Goal: Check status: Check status

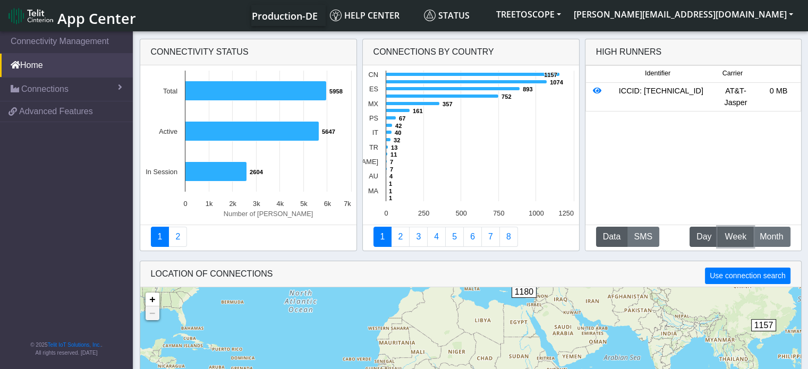
click at [736, 236] on span "Week" at bounding box center [735, 236] width 22 height 13
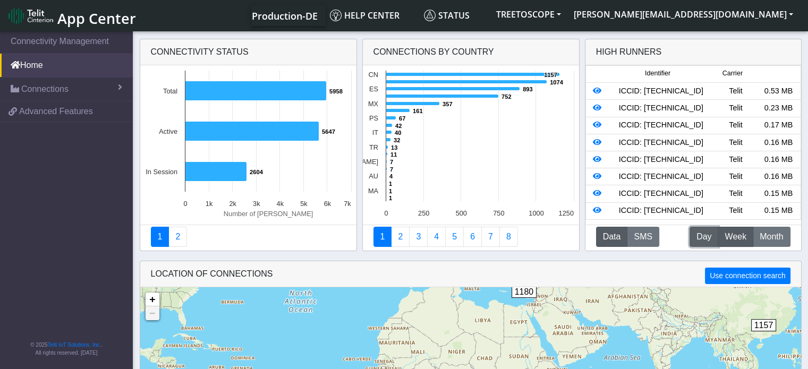
click at [707, 236] on span "Day" at bounding box center [703, 236] width 15 height 13
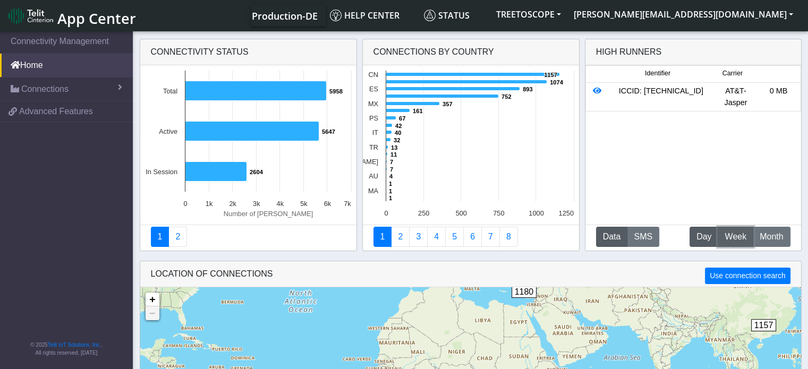
click at [741, 229] on button "W Week" at bounding box center [735, 237] width 36 height 20
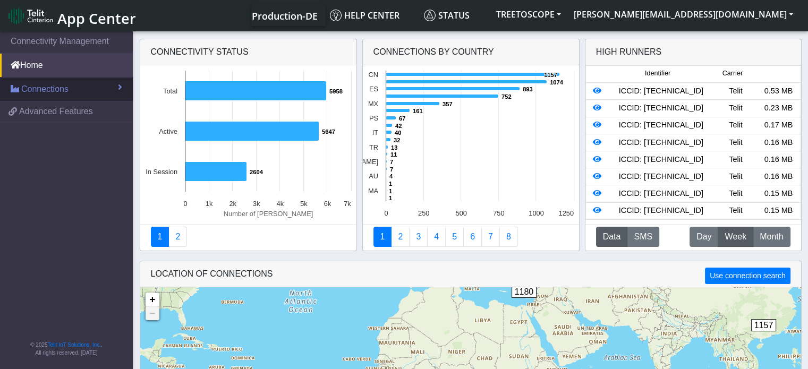
click at [73, 89] on link "Connections" at bounding box center [66, 89] width 133 height 23
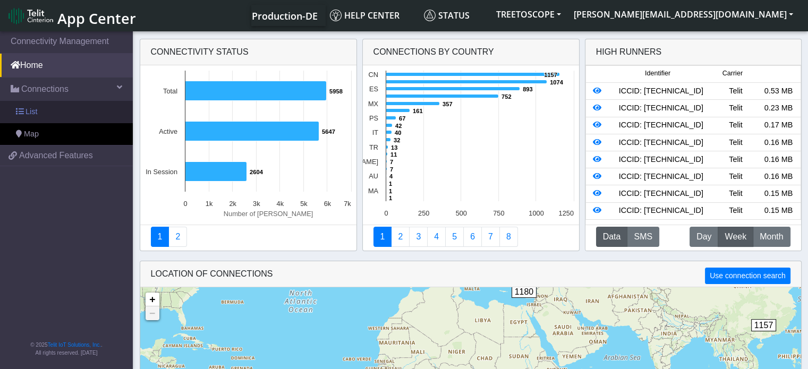
click at [71, 105] on link "List" at bounding box center [66, 112] width 133 height 22
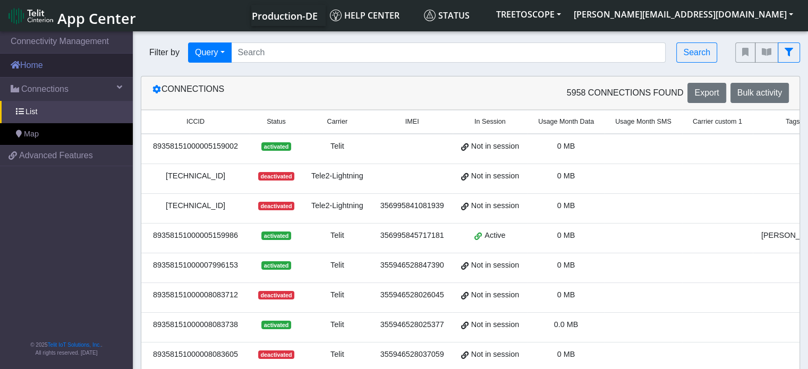
click at [42, 61] on link "Home" at bounding box center [66, 65] width 133 height 23
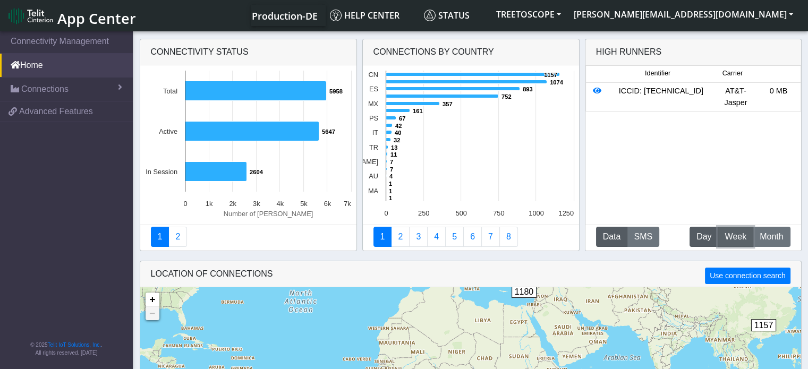
click at [732, 242] on span "Week" at bounding box center [735, 236] width 22 height 13
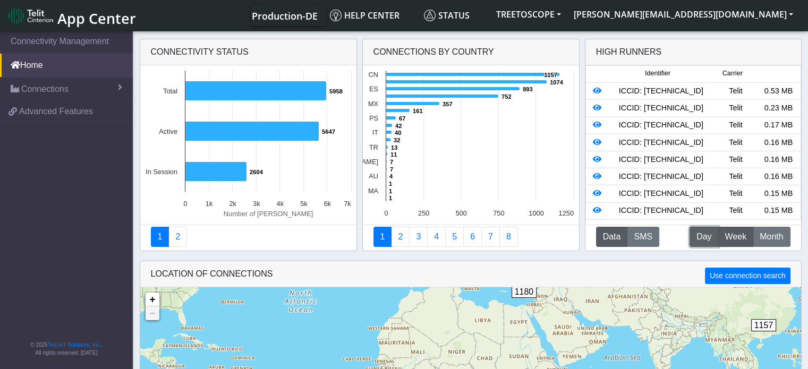
click at [704, 240] on span "Day" at bounding box center [703, 236] width 15 height 13
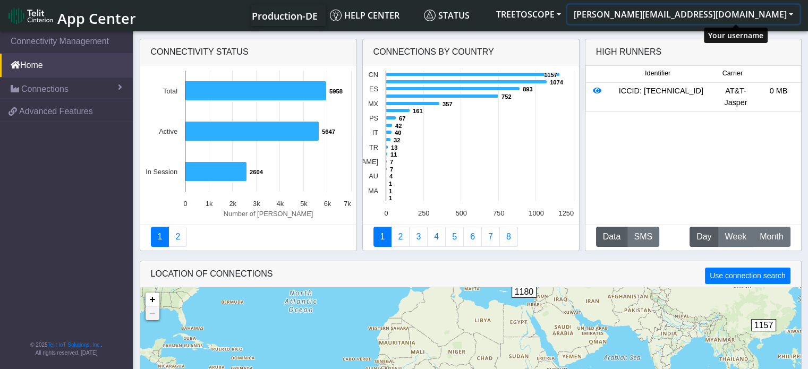
click at [772, 13] on button "[PERSON_NAME][EMAIL_ADDRESS][DOMAIN_NAME]" at bounding box center [683, 14] width 232 height 19
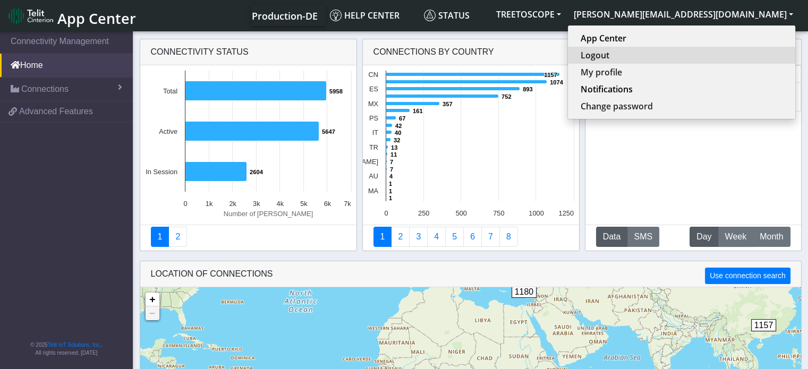
click at [701, 59] on button "Logout" at bounding box center [681, 55] width 227 height 17
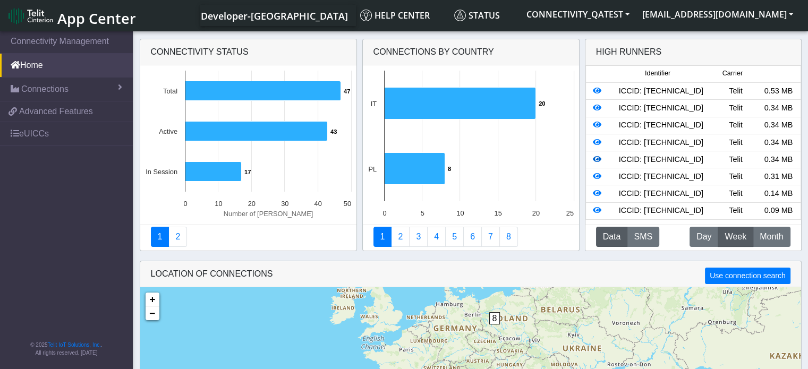
click at [593, 163] on icon at bounding box center [597, 159] width 8 height 7
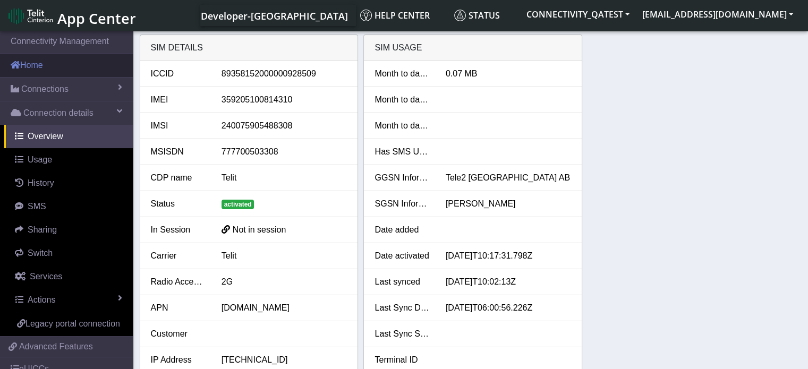
click at [25, 64] on link "Home" at bounding box center [66, 65] width 133 height 23
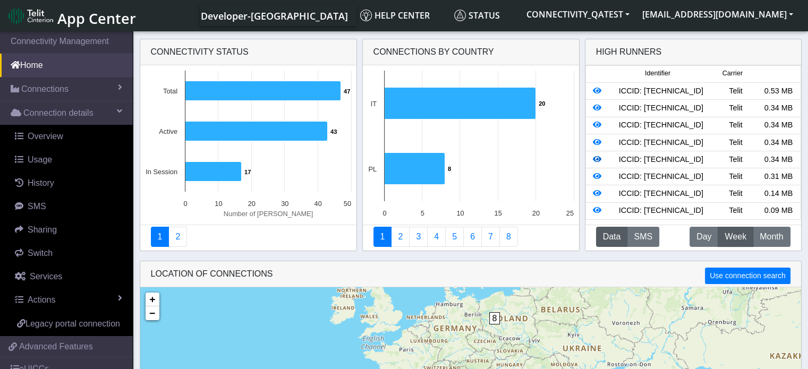
click at [597, 163] on icon at bounding box center [597, 159] width 8 height 7
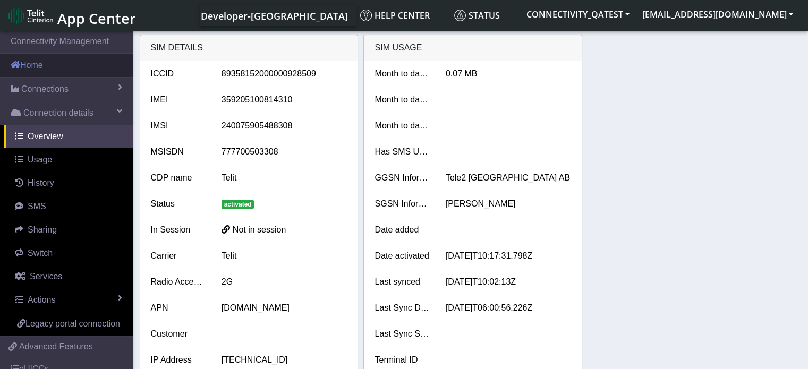
click at [72, 67] on link "Home" at bounding box center [66, 65] width 133 height 23
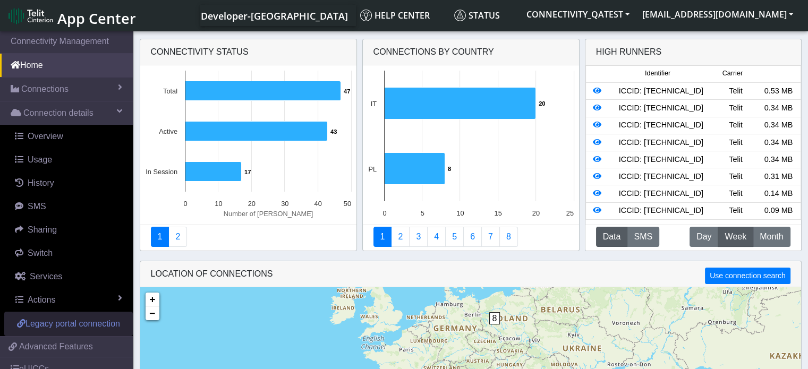
click at [81, 328] on span "Legacy portal connection" at bounding box center [72, 323] width 95 height 9
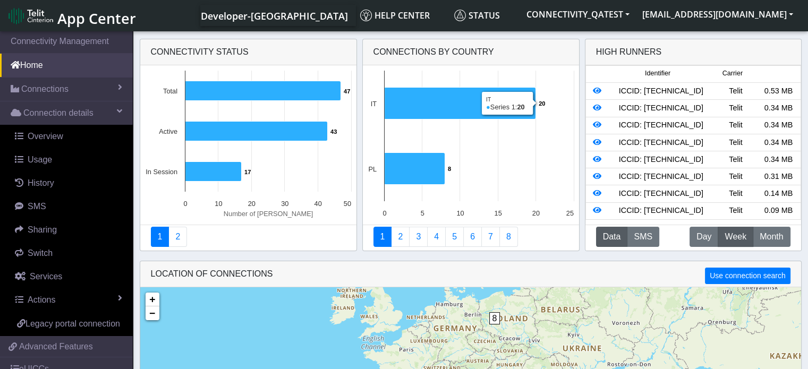
click at [774, 166] on div "0.34 MB" at bounding box center [778, 160] width 42 height 12
click at [703, 240] on span "Day" at bounding box center [703, 236] width 15 height 13
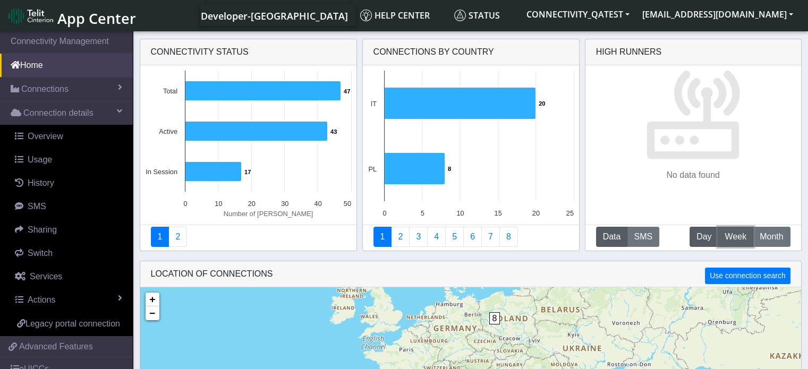
click at [736, 241] on span "Week" at bounding box center [735, 236] width 22 height 13
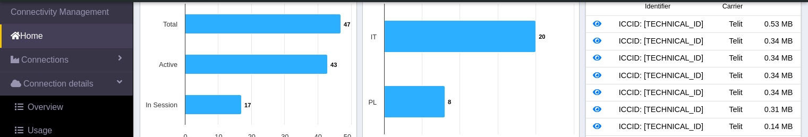
scroll to position [106, 0]
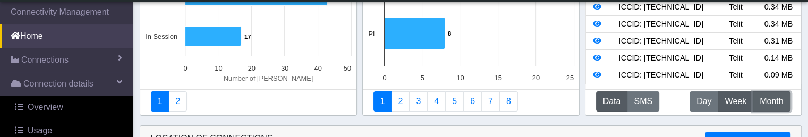
click at [782, 100] on span "Month" at bounding box center [770, 101] width 23 height 13
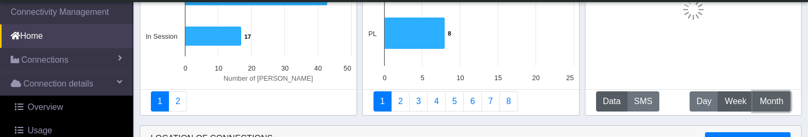
scroll to position [0, 0]
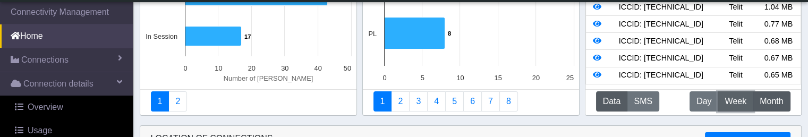
click at [735, 105] on span "Week" at bounding box center [735, 101] width 22 height 13
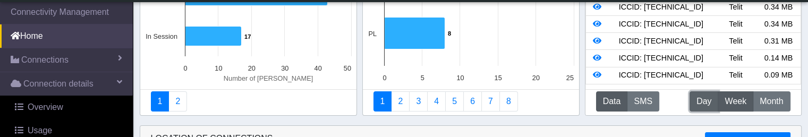
click at [705, 102] on span "Day" at bounding box center [703, 101] width 15 height 13
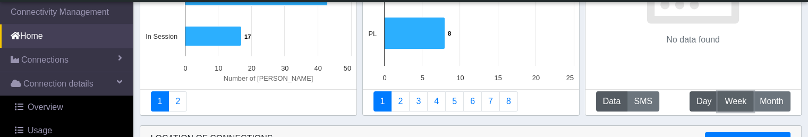
click at [731, 93] on button "W Week" at bounding box center [735, 101] width 36 height 20
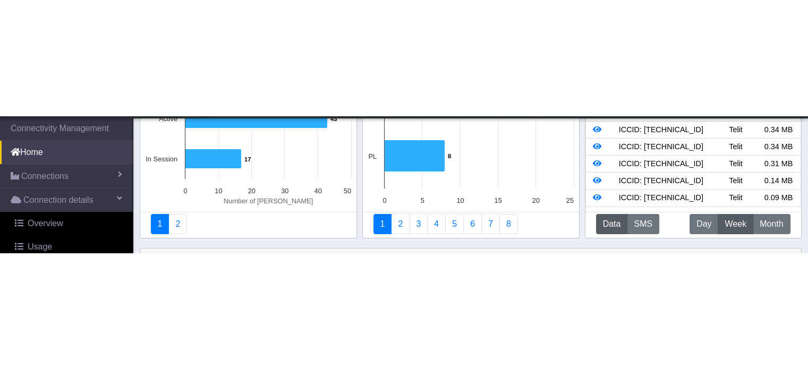
scroll to position [159, 0]
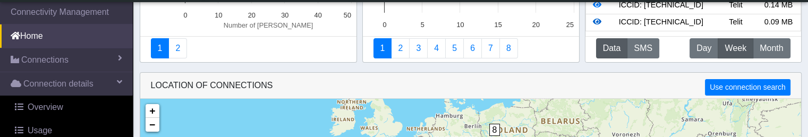
click at [597, 18] on icon at bounding box center [597, 21] width 8 height 7
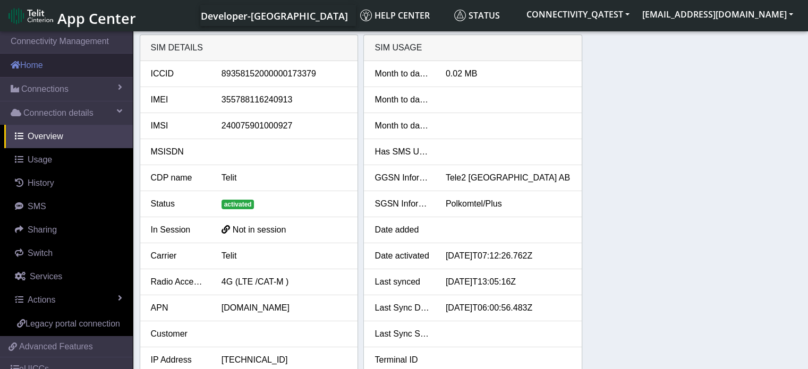
click at [48, 71] on link "Home" at bounding box center [66, 65] width 133 height 23
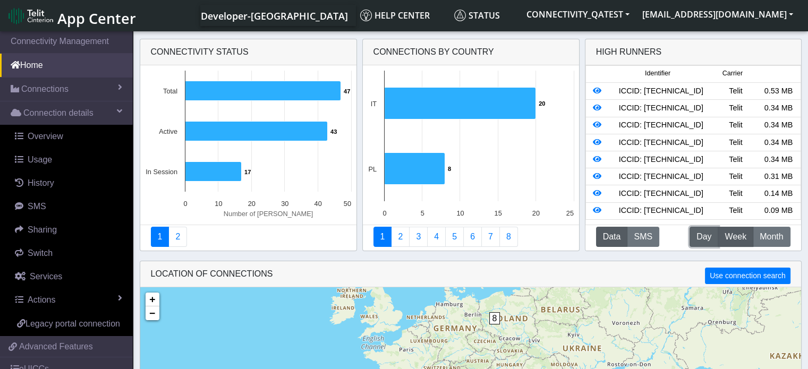
click at [703, 241] on span "Day" at bounding box center [703, 236] width 15 height 13
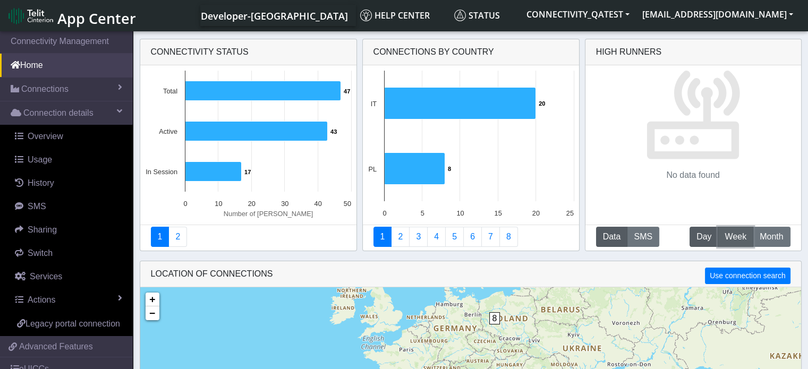
click at [732, 240] on span "Week" at bounding box center [735, 236] width 22 height 13
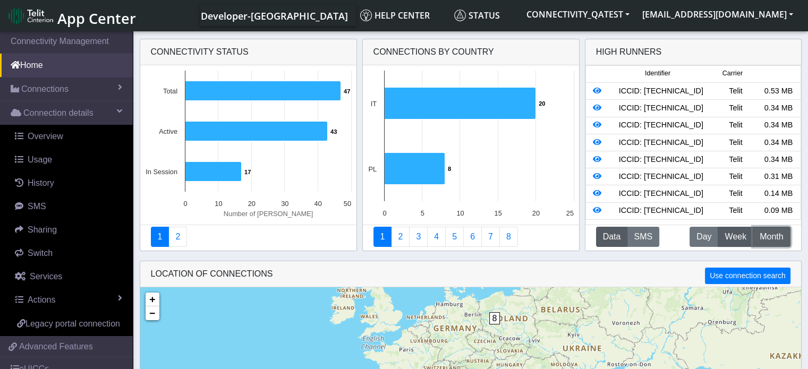
click at [773, 237] on span "Month" at bounding box center [770, 236] width 23 height 13
click at [597, 163] on icon at bounding box center [597, 159] width 8 height 7
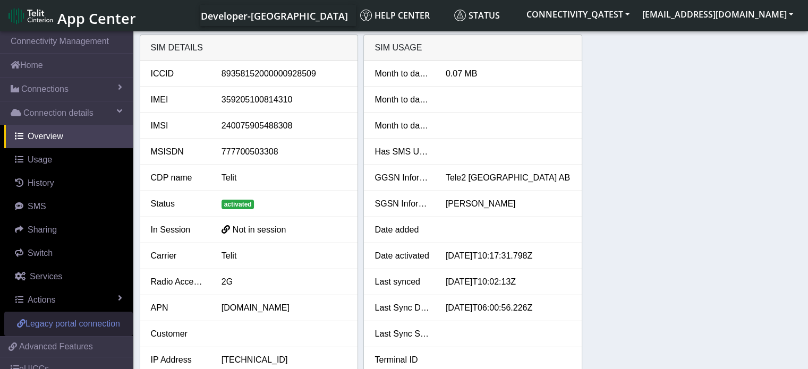
click at [73, 328] on span "Legacy portal connection" at bounding box center [72, 323] width 95 height 9
